Goal: Task Accomplishment & Management: Use online tool/utility

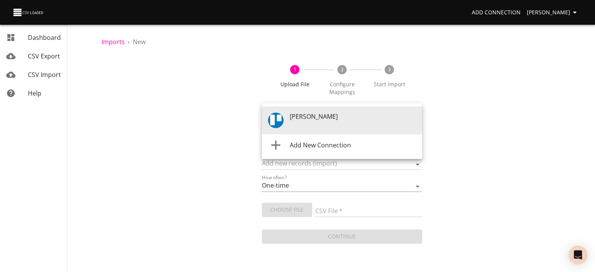
click at [410, 119] on body "Add Connection [PERSON_NAME] Dashboard CSV Export CSV Import Help Imports › New…" at bounding box center [297, 136] width 595 height 272
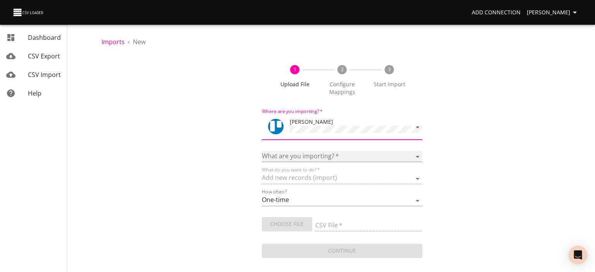
click at [413, 153] on select "Boards Cards Checkitems Checklists" at bounding box center [342, 156] width 160 height 11
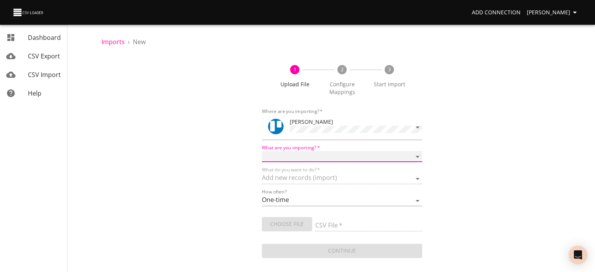
select select "cards"
click at [262, 151] on select "Boards Cards Checkitems Checklists" at bounding box center [342, 156] width 160 height 11
click at [286, 225] on span "Choose File" at bounding box center [287, 225] width 38 height 10
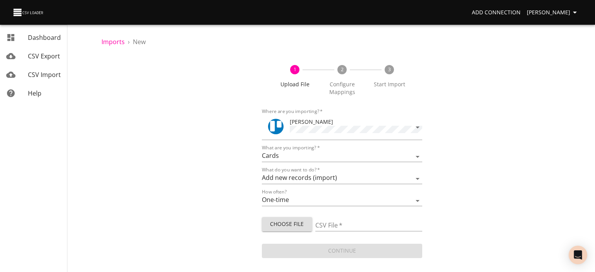
type input "NA18-NA-INB-Nuevo calendario GSHEET - Copia de Copia de Plantilla creacion zap.…"
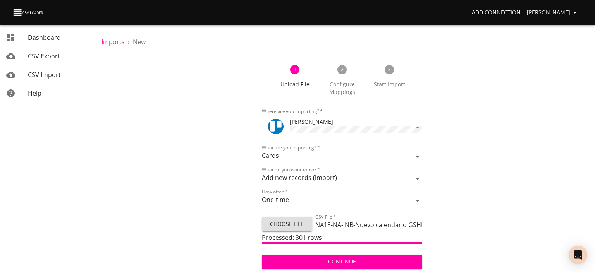
click at [343, 263] on span "Continue" at bounding box center [342, 262] width 148 height 10
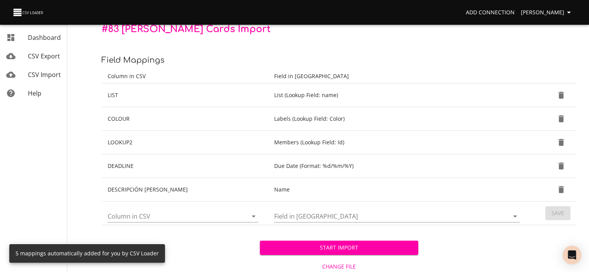
scroll to position [103, 0]
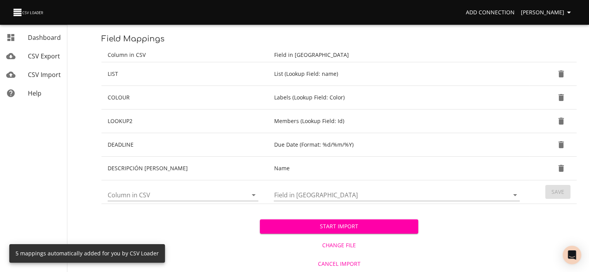
click at [348, 230] on span "Start Import" at bounding box center [339, 227] width 146 height 10
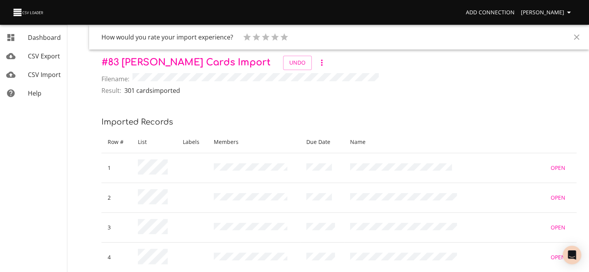
click at [576, 33] on icon "Close" at bounding box center [576, 37] width 9 height 9
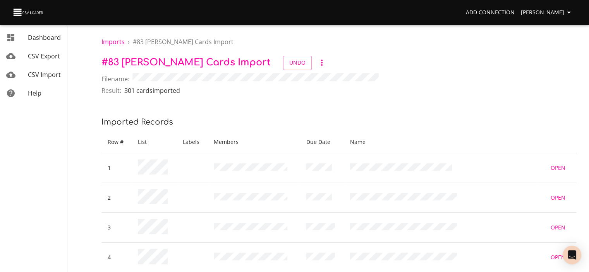
click at [569, 11] on icon "button" at bounding box center [568, 12] width 9 height 9
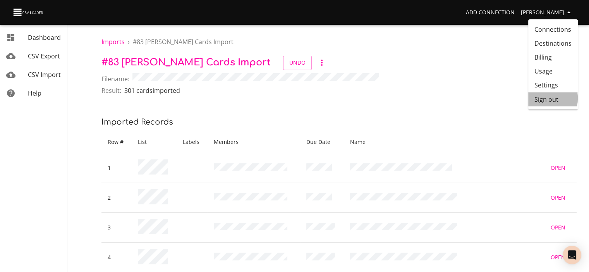
click at [537, 98] on li "Sign out" at bounding box center [553, 100] width 50 height 14
